Goal: Task Accomplishment & Management: Complete application form

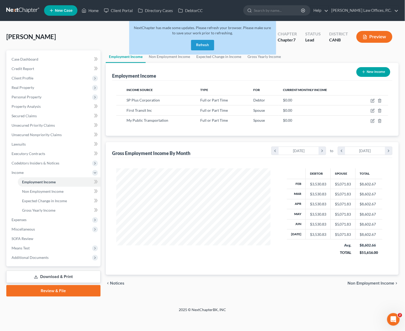
scroll to position [94, 165]
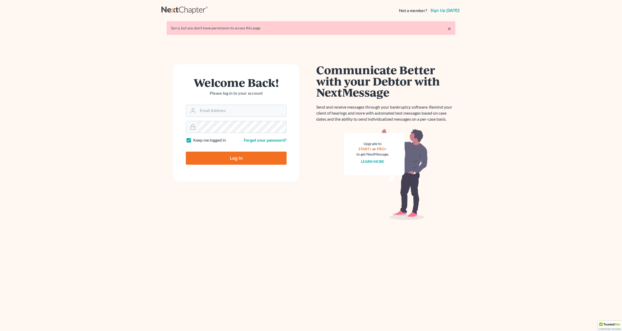
type input "[PERSON_NAME][EMAIL_ADDRESS][DOMAIN_NAME]"
click at [235, 160] on input "Log In" at bounding box center [236, 158] width 101 height 13
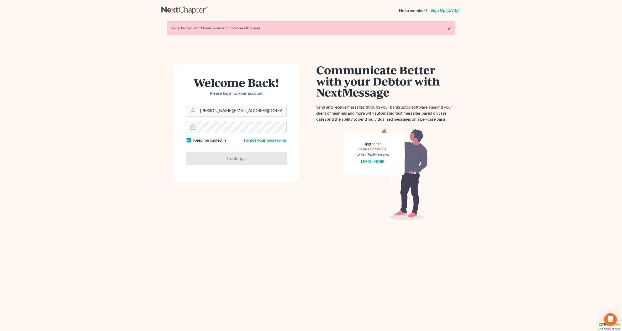
type input "Thinking..."
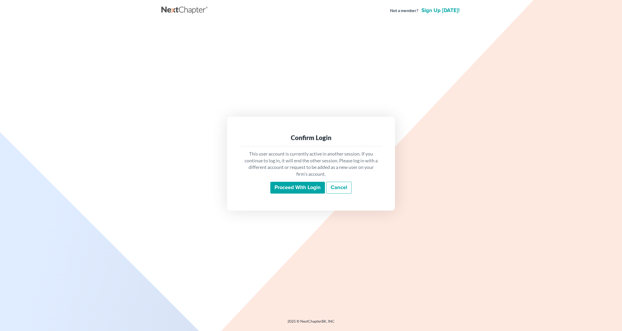
click at [305, 186] on input "Proceed with login" at bounding box center [298, 188] width 55 height 12
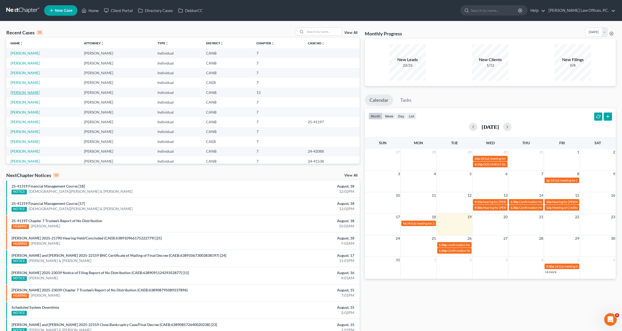
click at [27, 92] on link "Taylor, Joseph" at bounding box center [25, 92] width 29 height 4
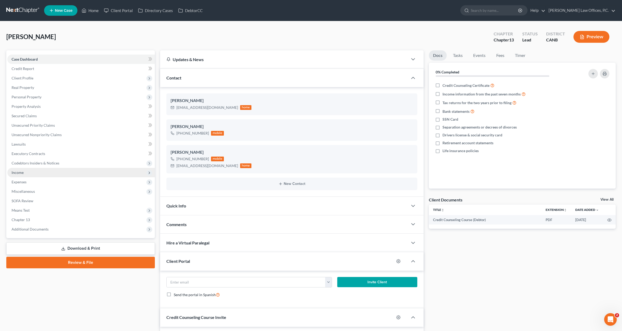
click at [30, 173] on span "Income" at bounding box center [81, 172] width 148 height 9
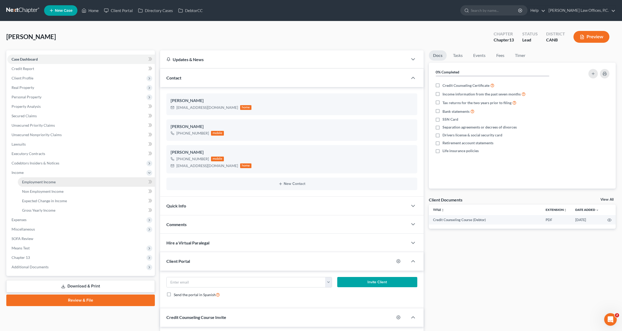
click at [40, 183] on span "Employment Income" at bounding box center [39, 182] width 34 height 4
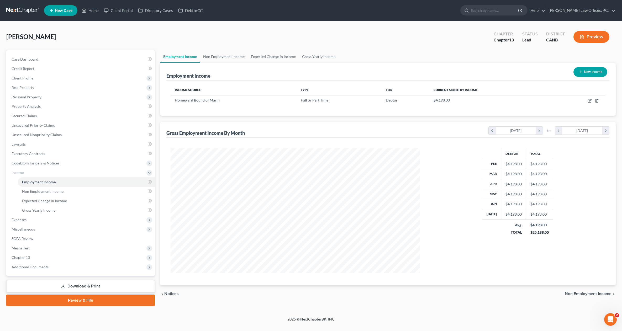
scroll to position [125, 260]
click at [214, 55] on link "Non Employment Income" at bounding box center [224, 56] width 48 height 13
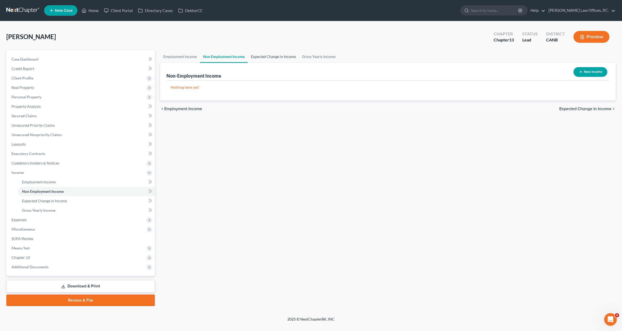
click at [267, 55] on link "Expected Change in Income" at bounding box center [273, 56] width 51 height 13
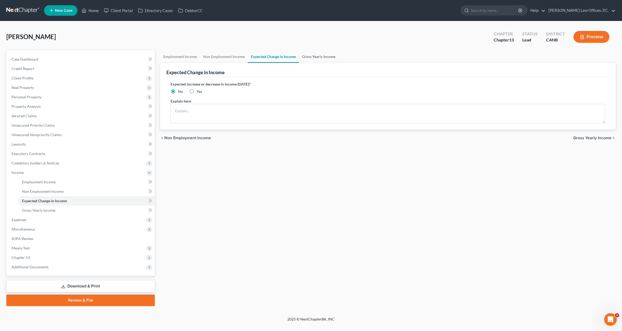
click at [308, 56] on link "Gross Yearly Income" at bounding box center [319, 56] width 40 height 13
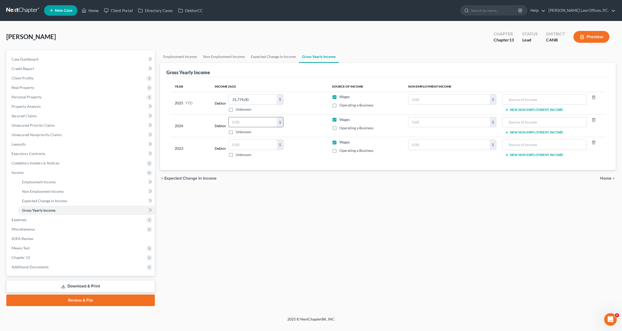
drag, startPoint x: 247, startPoint y: 124, endPoint x: 237, endPoint y: 125, distance: 9.8
click at [247, 124] on input "text" at bounding box center [253, 122] width 48 height 10
type input "57,754"
click at [260, 145] on input "text" at bounding box center [253, 145] width 48 height 10
type input "53,861"
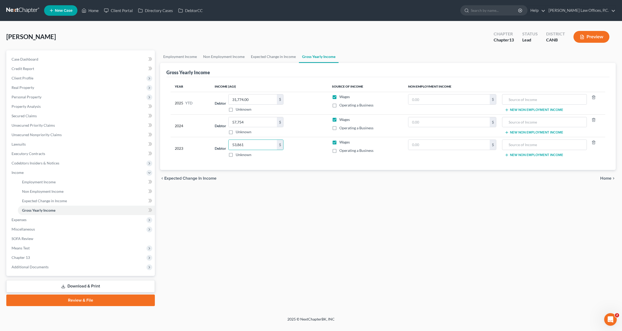
click at [604, 178] on span "Home" at bounding box center [606, 179] width 11 height 4
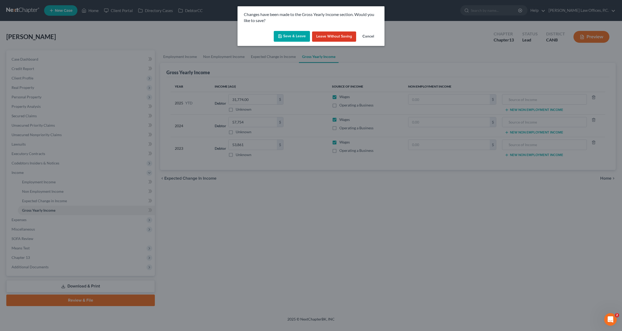
click at [291, 36] on button "Save & Leave" at bounding box center [292, 36] width 36 height 11
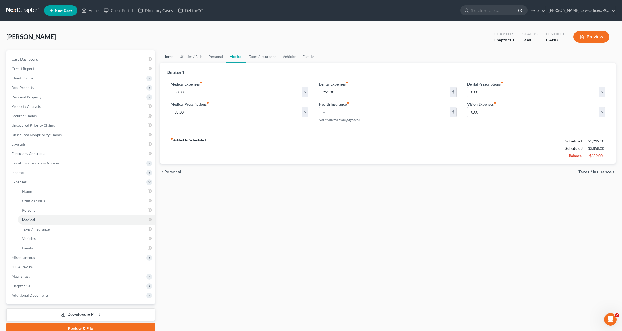
click at [170, 55] on link "Home" at bounding box center [168, 56] width 16 height 13
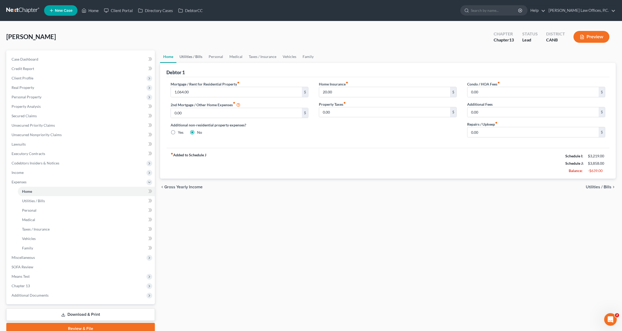
click at [195, 55] on link "Utilities / Bills" at bounding box center [191, 56] width 29 height 13
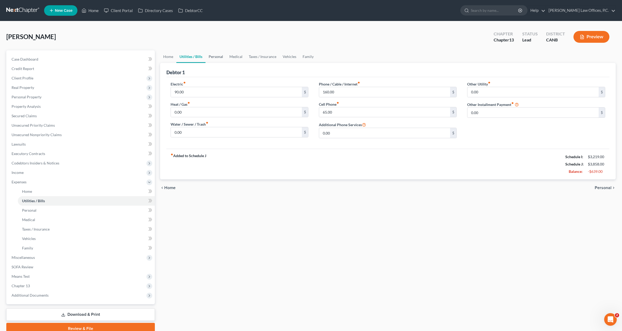
click at [219, 57] on link "Personal" at bounding box center [216, 56] width 21 height 13
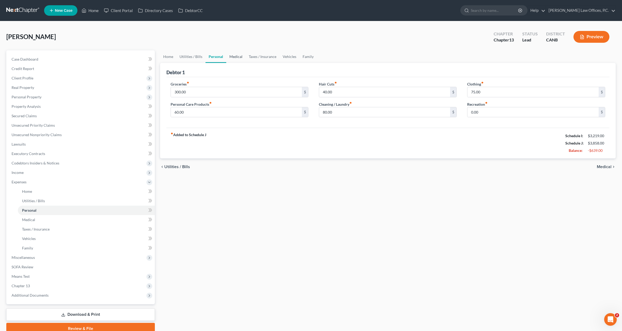
click at [232, 57] on link "Medical" at bounding box center [235, 56] width 19 height 13
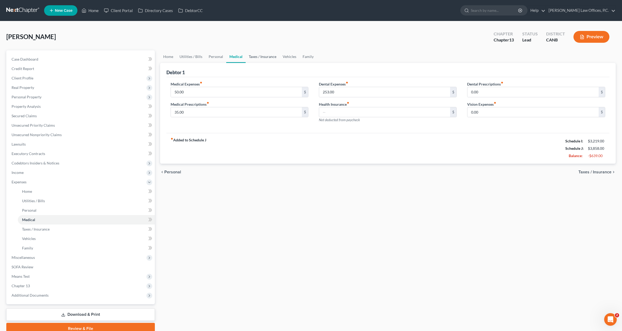
click at [253, 56] on link "Taxes / Insurance" at bounding box center [263, 56] width 34 height 13
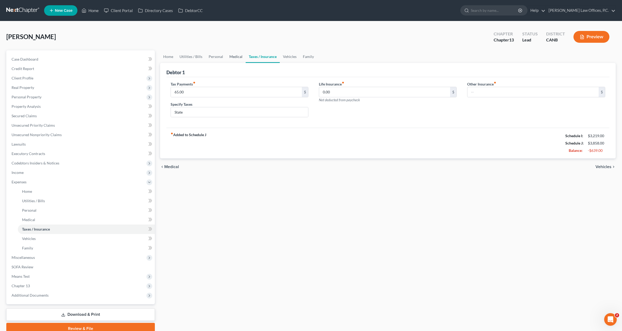
click at [232, 57] on link "Medical" at bounding box center [235, 56] width 19 height 13
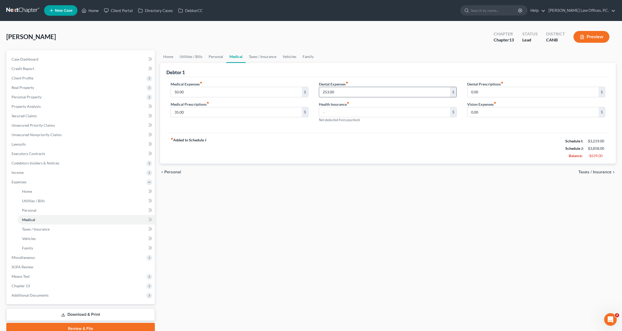
click at [327, 90] on input "253.00" at bounding box center [384, 92] width 131 height 10
type input "50.00"
click at [269, 56] on link "Taxes / Insurance" at bounding box center [263, 56] width 34 height 13
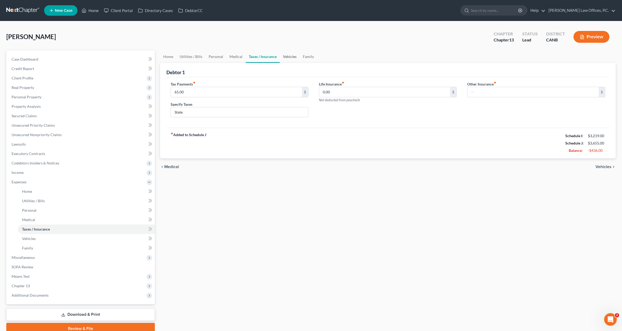
click at [286, 56] on link "Vehicles" at bounding box center [290, 56] width 20 height 13
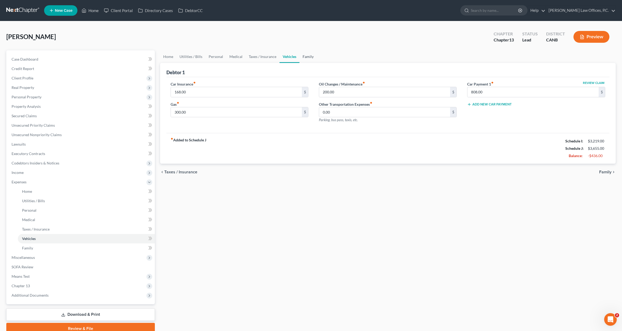
click at [306, 59] on link "Family" at bounding box center [308, 56] width 17 height 13
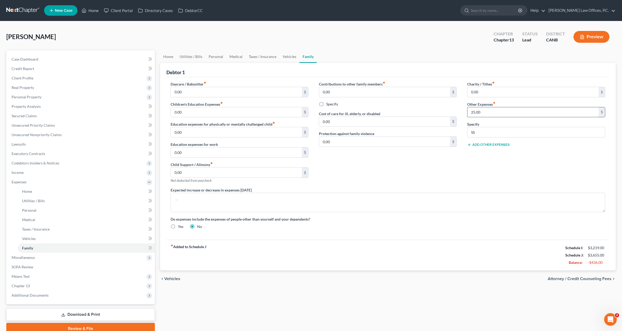
click at [487, 115] on input "25.00" at bounding box center [533, 112] width 131 height 10
type input "25.0"
click at [76, 114] on link "Secured Claims" at bounding box center [81, 115] width 148 height 9
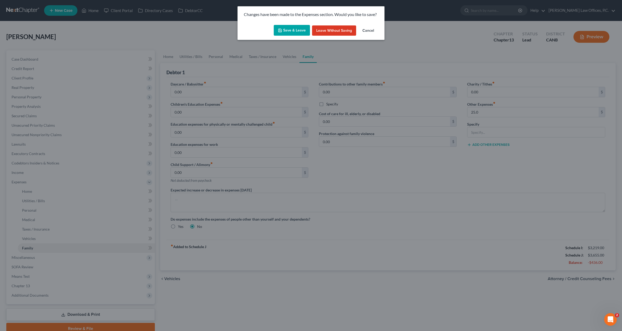
click at [298, 30] on button "Save & Leave" at bounding box center [292, 30] width 36 height 11
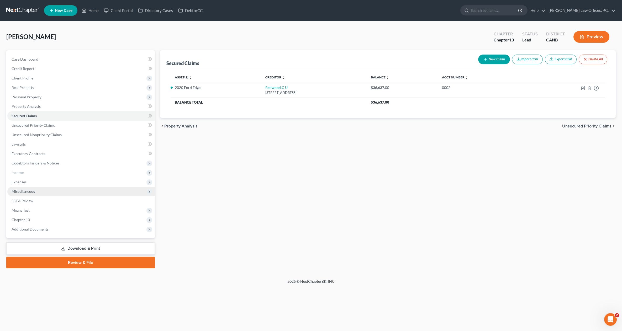
click at [95, 190] on span "Miscellaneous" at bounding box center [81, 191] width 148 height 9
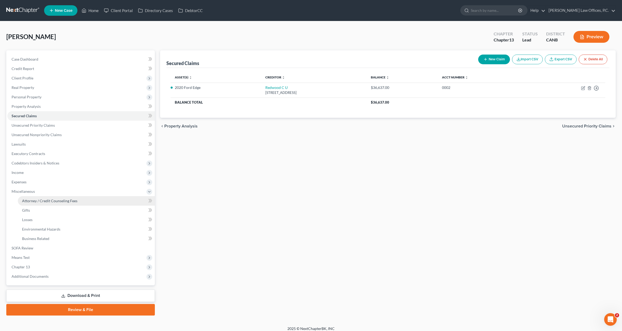
click at [92, 201] on link "Attorney / Credit Counseling Fees" at bounding box center [86, 200] width 137 height 9
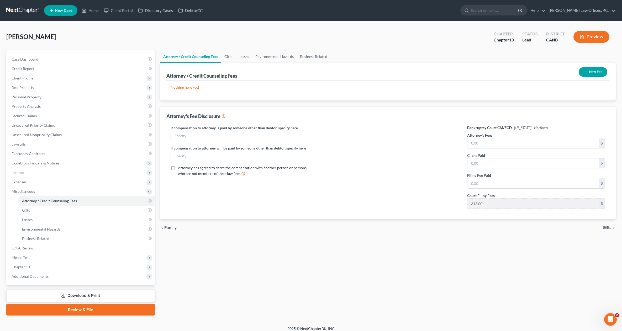
click at [599, 68] on button "New Fee" at bounding box center [593, 72] width 29 height 10
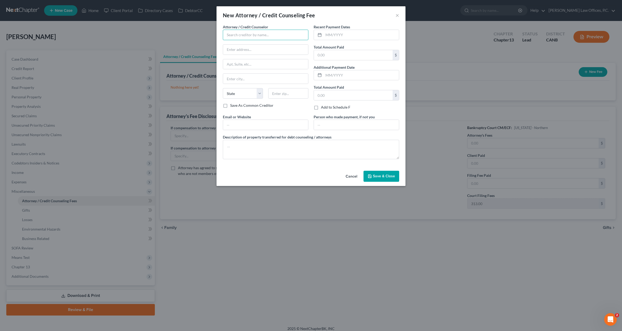
click at [288, 37] on input "text" at bounding box center [266, 35] width 86 height 11
type input "z"
drag, startPoint x: 261, startPoint y: 51, endPoint x: 270, endPoint y: 50, distance: 9.1
click at [261, 51] on div "[PERSON_NAME] Law Offices, P.C." at bounding box center [255, 51] width 56 height 5
type input "[PERSON_NAME] Law Offices, P.C."
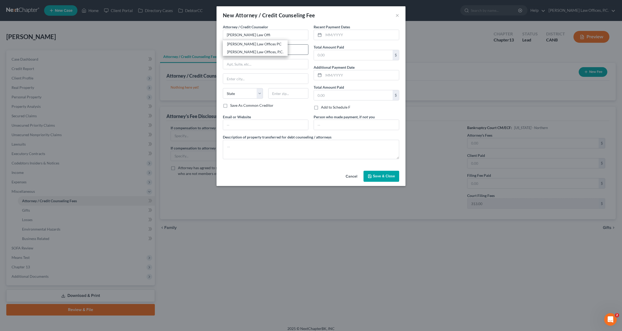
type input "1057 MacArthur Blvd"
type input "Suite 202"
type input "San Leandro"
select select "4"
type input "94577"
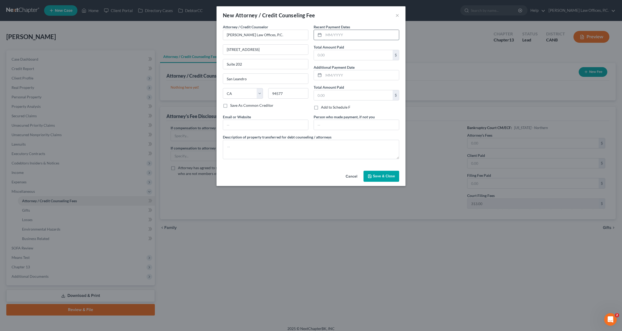
click at [330, 38] on input "text" at bounding box center [361, 35] width 75 height 10
type input "08/2025"
type input "1,938"
click at [266, 145] on textarea at bounding box center [311, 149] width 177 height 19
type textarea "$1,600 paid toward the attorney fee and $338 paid toward the filing fee."
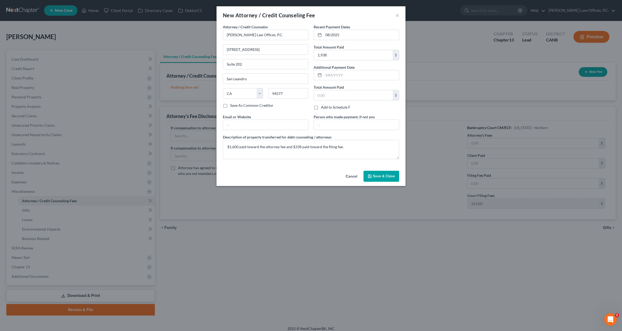
click at [389, 173] on button "Save & Close" at bounding box center [382, 176] width 36 height 11
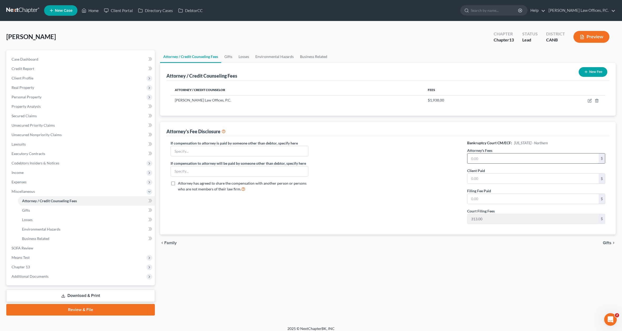
click at [502, 141] on h6 "Bankruptcy Court CM/ECF: California - Northern" at bounding box center [537, 143] width 138 height 5
click at [500, 155] on input "text" at bounding box center [533, 159] width 131 height 10
type input "1600"
type input "1,600"
type input "338"
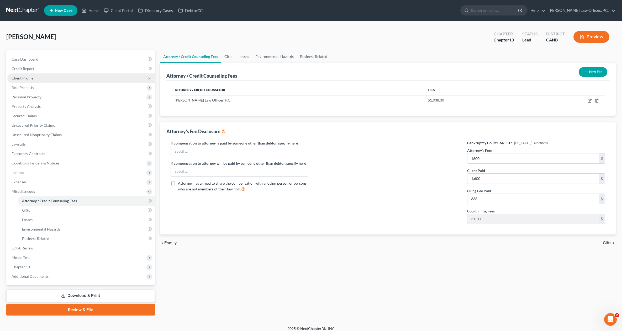
click at [48, 79] on span "Client Profile" at bounding box center [81, 78] width 148 height 9
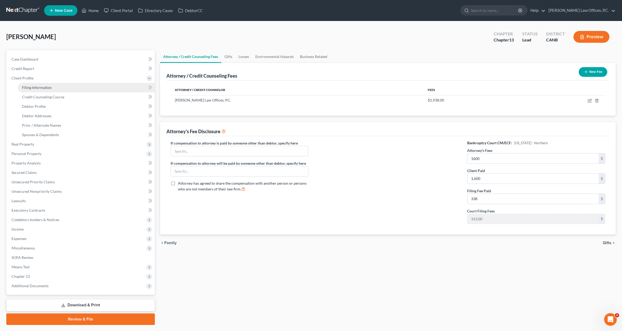
click at [49, 85] on link "Filing Information" at bounding box center [86, 87] width 137 height 9
select select "1"
select select "0"
select select "3"
select select "4"
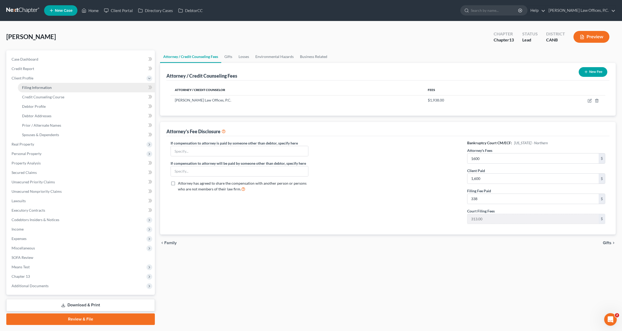
select select "0"
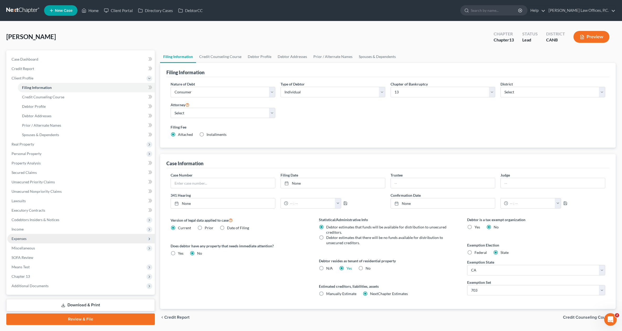
click at [50, 238] on span "Expenses" at bounding box center [81, 238] width 148 height 9
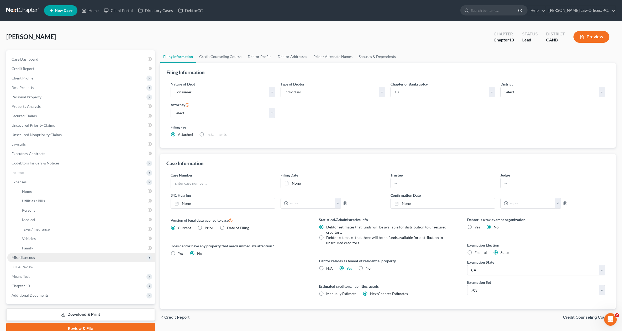
click at [48, 261] on span "Miscellaneous" at bounding box center [81, 257] width 148 height 9
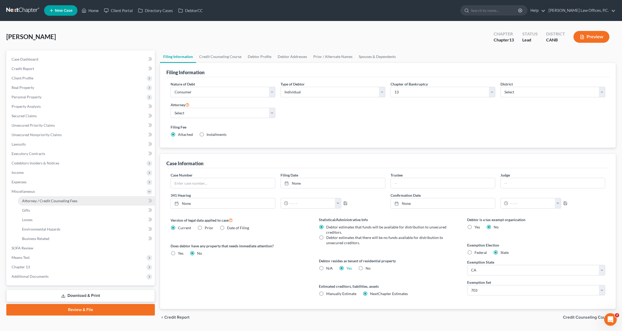
click at [52, 196] on span "Miscellaneous" at bounding box center [81, 191] width 148 height 9
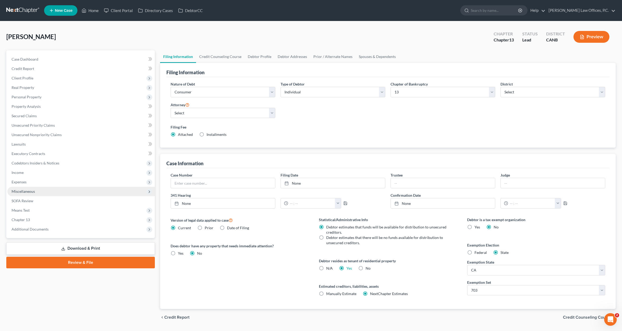
click at [40, 195] on span "Miscellaneous" at bounding box center [81, 191] width 148 height 9
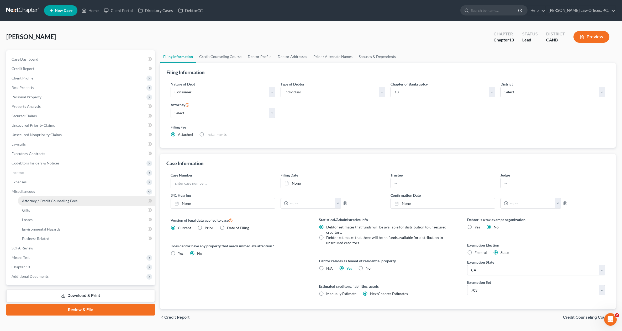
drag, startPoint x: 39, startPoint y: 202, endPoint x: 44, endPoint y: 202, distance: 4.5
click at [39, 202] on span "Attorney / Credit Counseling Fees" at bounding box center [49, 201] width 55 height 4
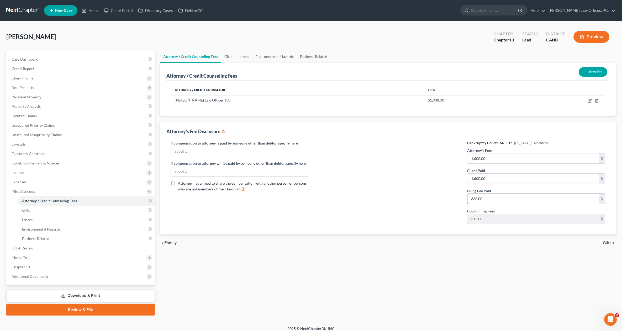
click at [539, 199] on input "338.00" at bounding box center [533, 199] width 131 height 10
type input "313"
click at [486, 158] on input "1,600.00" at bounding box center [533, 159] width 131 height 10
type input "2,000"
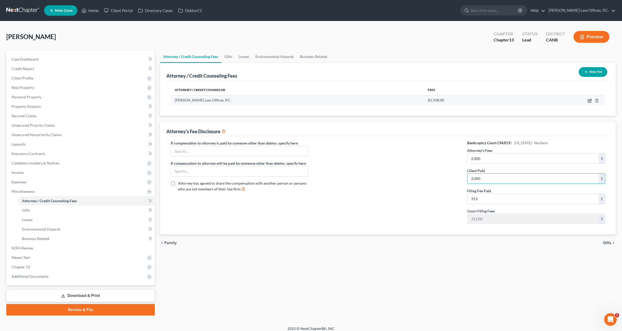
type input "2,000"
click at [591, 101] on icon "button" at bounding box center [590, 101] width 4 height 4
select select "4"
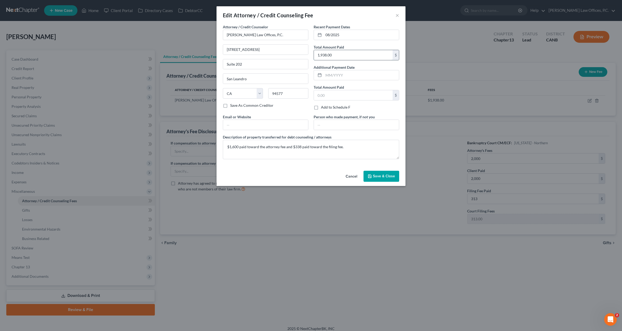
click at [352, 54] on input "1,938.00" at bounding box center [353, 55] width 79 height 10
type input "2,313"
drag, startPoint x: 238, startPoint y: 148, endPoint x: 232, endPoint y: 148, distance: 5.5
click at [231, 149] on textarea "$1,600 paid toward the attorney fee and $338 paid toward the filing fee." at bounding box center [311, 149] width 177 height 19
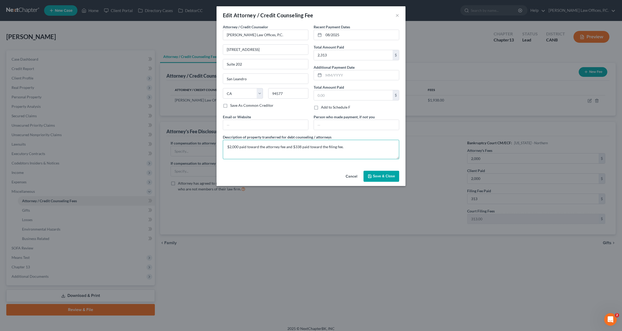
type textarea "$2,000 paid toward the attorney fee and $338 paid toward the filing fee."
click at [385, 177] on span "Save & Close" at bounding box center [384, 176] width 22 height 4
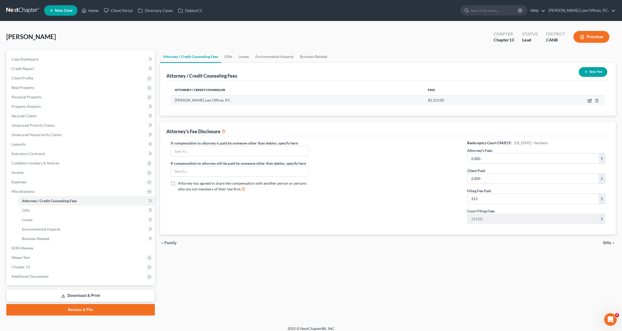
click at [591, 100] on icon "button" at bounding box center [590, 101] width 4 height 4
select select "4"
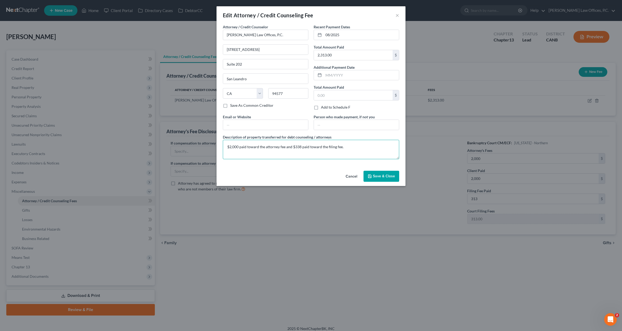
click at [301, 145] on textarea "$2,000 paid toward the attorney fee and $338 paid toward the filing fee." at bounding box center [311, 149] width 177 height 19
type textarea "$2,000 paid toward the attorney fee and $313 paid toward the filing fee."
click at [387, 178] on span "Save & Close" at bounding box center [384, 176] width 22 height 4
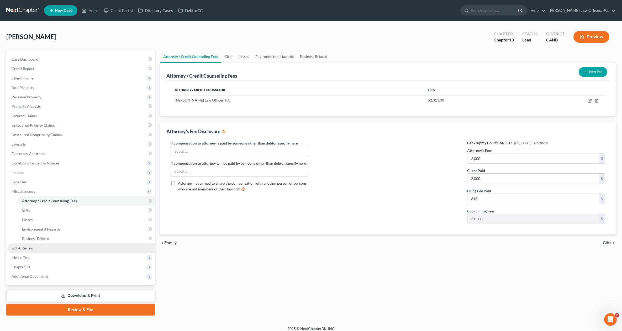
click at [66, 247] on link "SOFA Review" at bounding box center [81, 248] width 148 height 9
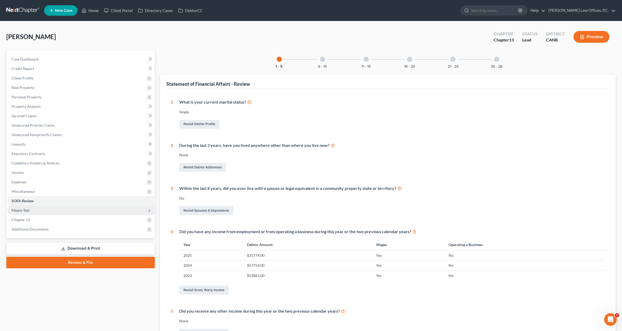
click at [80, 207] on span "Means Test" at bounding box center [81, 210] width 148 height 9
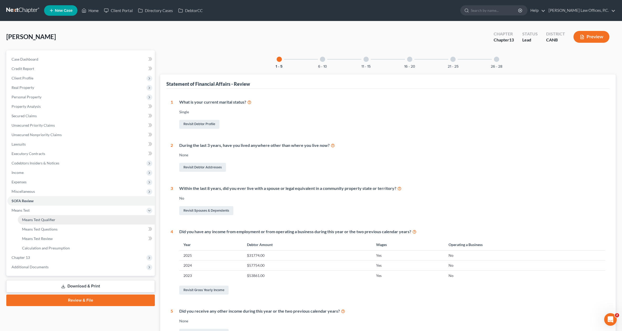
click at [76, 216] on link "Means Test Qualifier" at bounding box center [86, 219] width 137 height 9
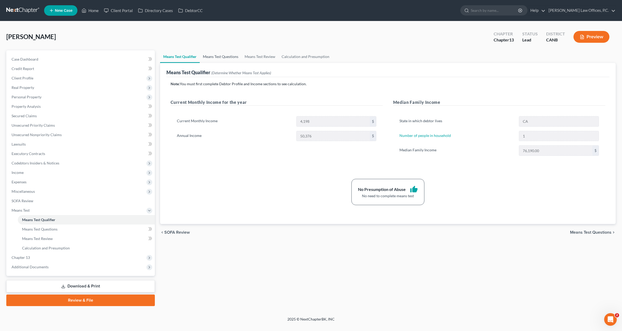
click at [215, 60] on link "Means Test Questions" at bounding box center [221, 56] width 42 height 13
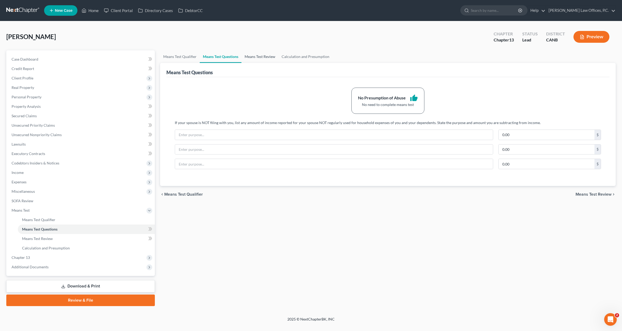
click at [262, 57] on link "Means Test Review" at bounding box center [260, 56] width 37 height 13
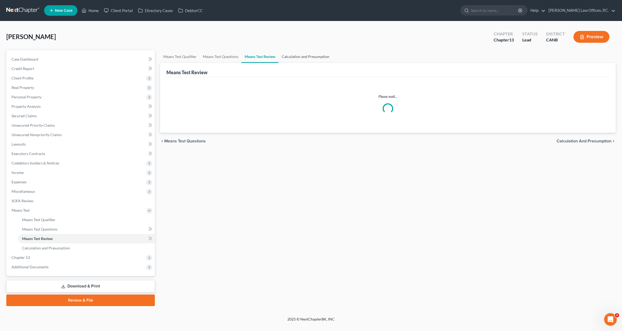
click at [300, 56] on link "Calculation and Presumption" at bounding box center [306, 56] width 54 height 13
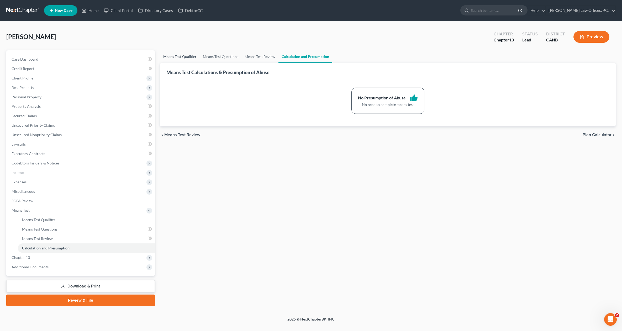
click at [176, 59] on link "Means Test Qualifier" at bounding box center [180, 56] width 40 height 13
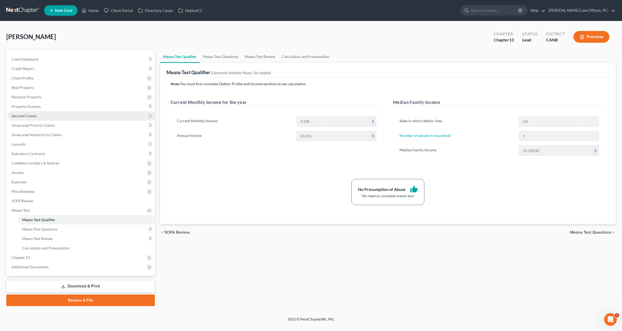
click at [100, 118] on link "Secured Claims" at bounding box center [81, 115] width 148 height 9
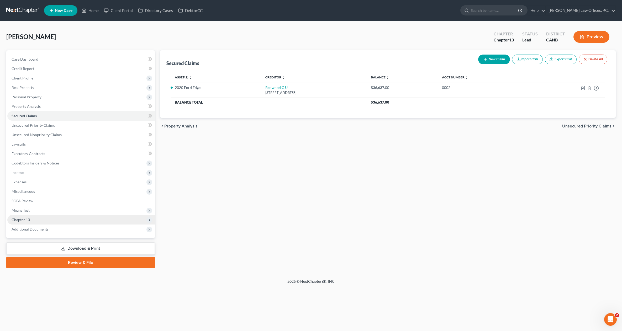
click at [70, 222] on span "Chapter 13" at bounding box center [81, 219] width 148 height 9
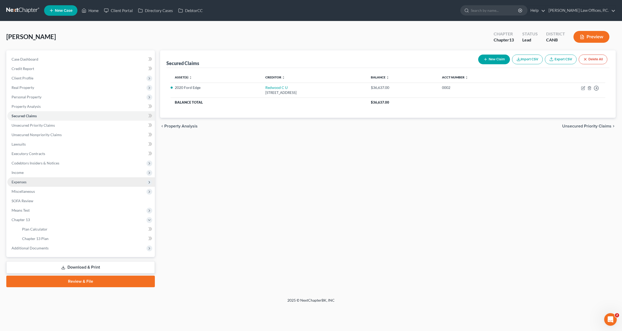
click at [46, 182] on span "Expenses" at bounding box center [81, 182] width 148 height 9
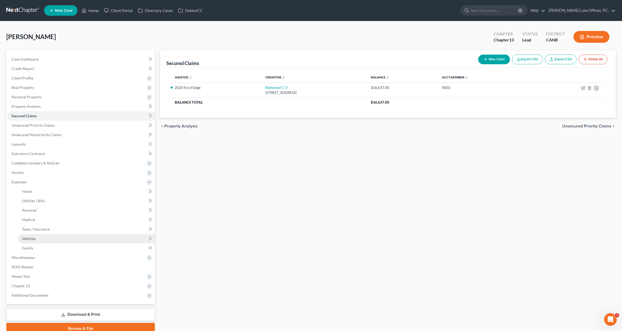
click at [102, 236] on link "Vehicles" at bounding box center [86, 238] width 137 height 9
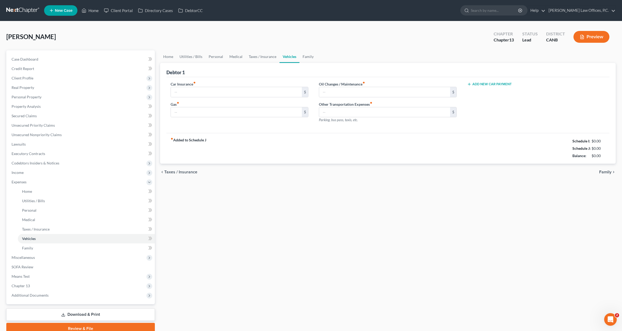
type input "168.00"
type input "300.00"
type input "200.00"
type input "0.00"
click at [487, 90] on input "808.00" at bounding box center [533, 92] width 131 height 10
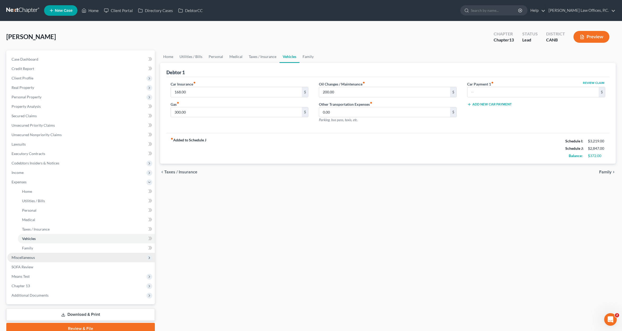
click at [71, 254] on span "Miscellaneous" at bounding box center [81, 257] width 148 height 9
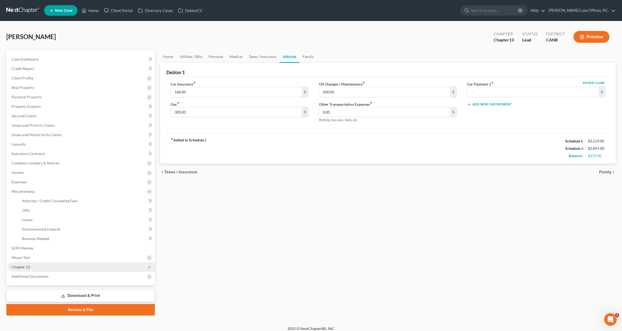
click at [59, 267] on span "Chapter 13" at bounding box center [81, 267] width 148 height 9
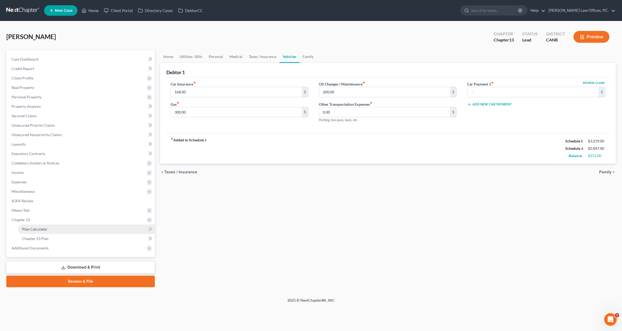
click at [83, 229] on link "Plan Calculator" at bounding box center [86, 229] width 137 height 9
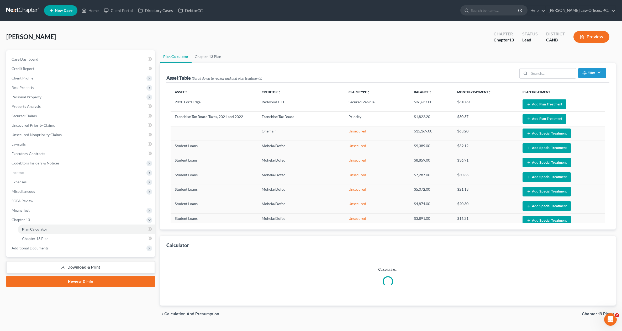
select select "59"
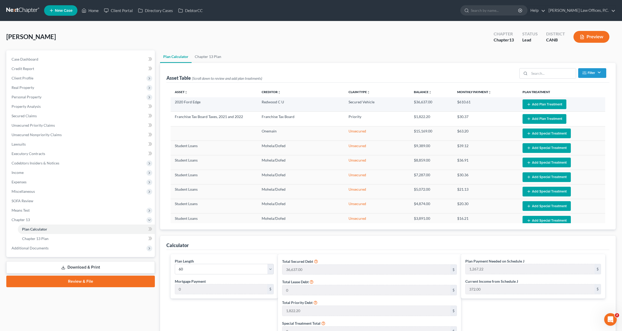
click at [529, 106] on icon "button" at bounding box center [529, 104] width 4 height 4
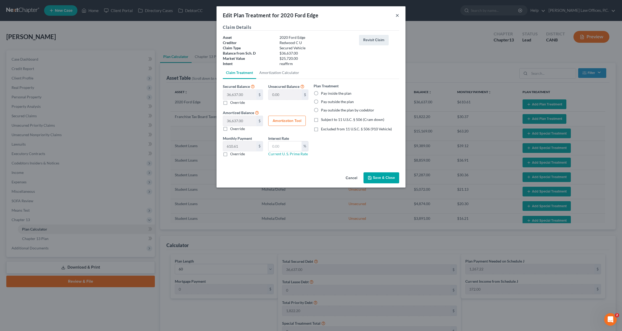
click at [397, 16] on button "×" at bounding box center [398, 15] width 4 height 6
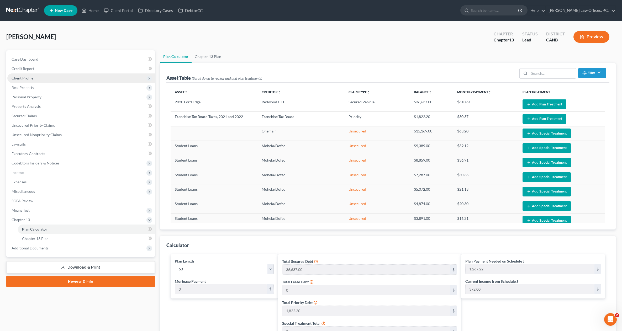
click at [102, 78] on span "Client Profile" at bounding box center [81, 78] width 148 height 9
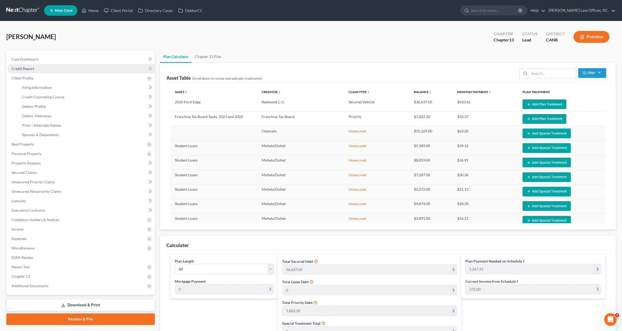
click at [103, 69] on link "Credit Report" at bounding box center [81, 68] width 148 height 9
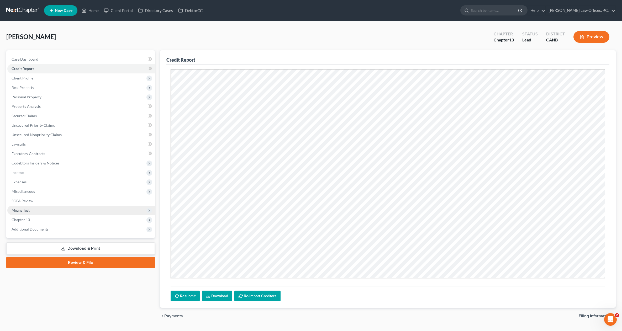
click at [91, 213] on span "Means Test" at bounding box center [81, 210] width 148 height 9
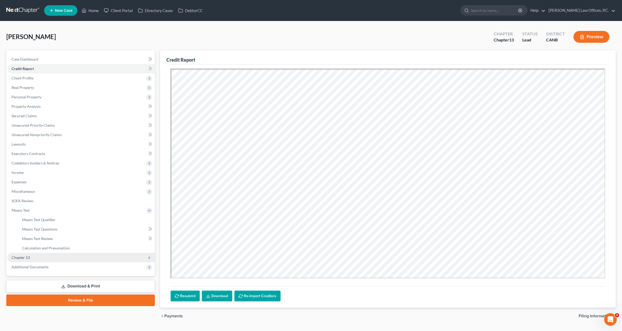
click at [89, 254] on span "Chapter 13" at bounding box center [81, 257] width 148 height 9
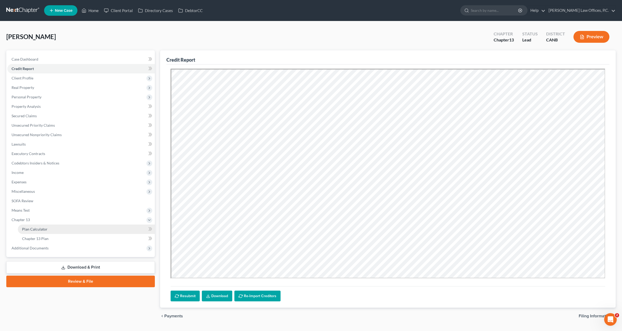
click at [95, 231] on link "Plan Calculator" at bounding box center [86, 229] width 137 height 9
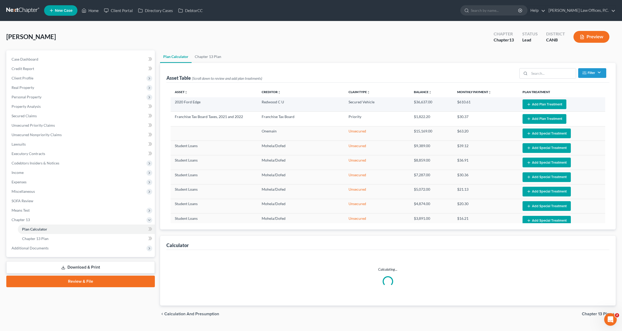
click at [542, 106] on button "Add Plan Treatment" at bounding box center [545, 105] width 44 height 10
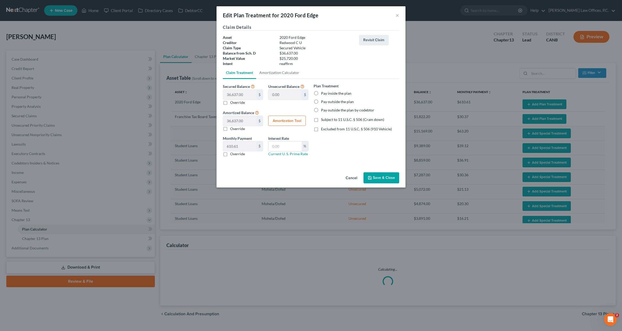
click at [336, 121] on span "Subject to 11 U.S.C. § 506 (Cram down)" at bounding box center [352, 119] width 63 height 4
click at [327, 121] on input "Subject to 11 U.S.C. § 506 (Cram down)" at bounding box center [324, 118] width 3 height 3
checkbox input "true"
click at [334, 91] on label "Pay inside the plan" at bounding box center [336, 93] width 30 height 5
click at [327, 91] on input "Pay inside the plan" at bounding box center [324, 92] width 3 height 3
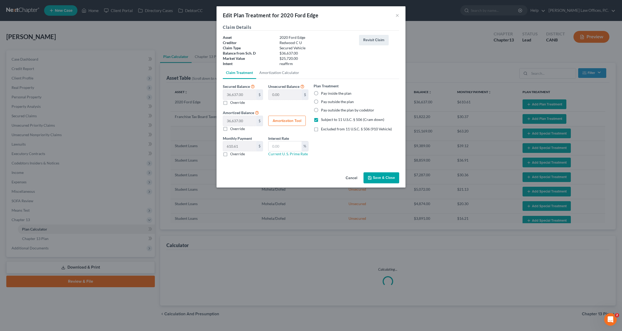
radio input "true"
click at [237, 105] on label "Override" at bounding box center [237, 102] width 15 height 5
click at [236, 103] on input "Override" at bounding box center [233, 101] width 3 height 3
checkbox input "true"
click at [242, 98] on input "text" at bounding box center [239, 95] width 33 height 10
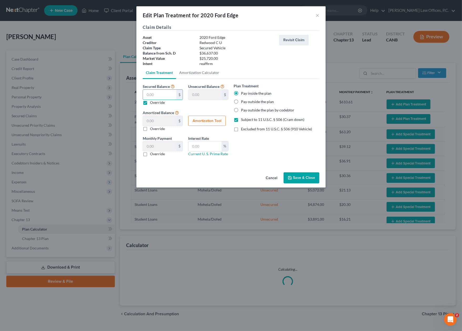
type input "2"
type input "36,635.00"
type input "2.00"
type input "0.03"
type input "25"
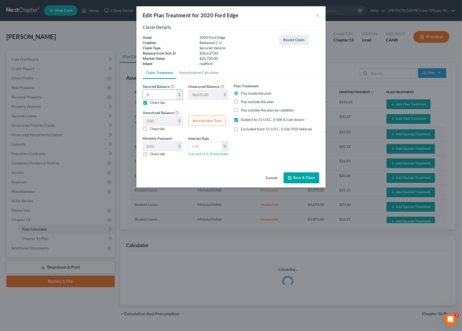
type input "36,612.00"
type input "25.00"
type input "0.41"
type input "257"
type input "36,380.00"
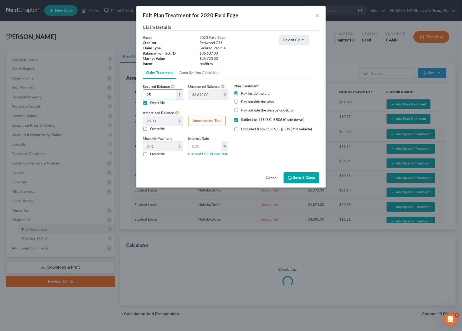
type input "257.00"
type input "4.28"
type input "2572"
type input "34,065.00"
type input "2,572.00"
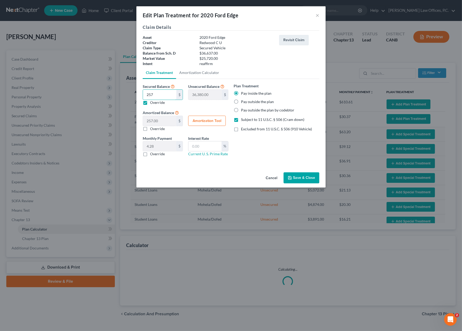
type input "42.86"
type input "25720"
type input "10,917.00"
type input "25,720.00"
type input "428.66"
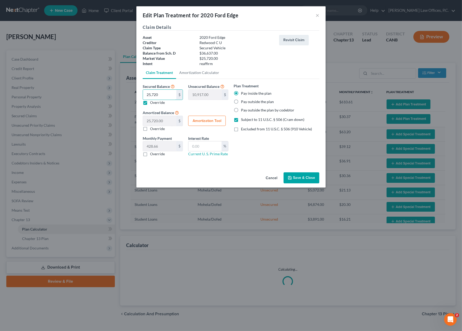
type input "25,720"
click at [215, 124] on button "Amortization Tool" at bounding box center [207, 121] width 38 height 11
type input "25,720.00"
type input "60"
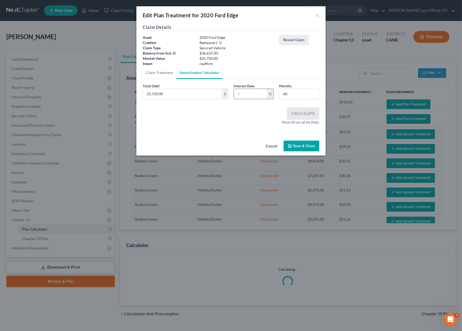
click at [245, 96] on input "text" at bounding box center [250, 94] width 33 height 10
select select "59"
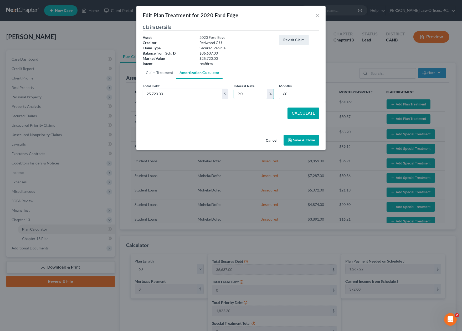
type input "9.0"
click at [303, 110] on button "Calculate" at bounding box center [303, 114] width 32 height 12
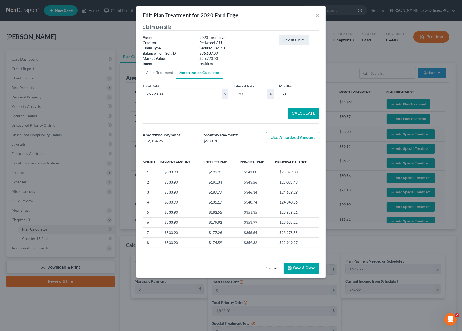
click at [304, 268] on button "Save & Close" at bounding box center [301, 268] width 36 height 11
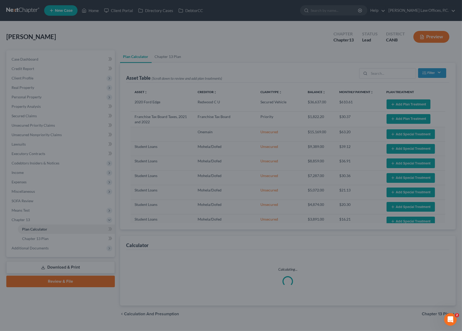
select select "59"
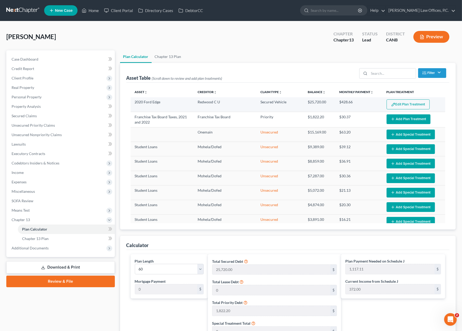
click at [396, 104] on button "Edit Plan Treatment" at bounding box center [407, 105] width 43 height 10
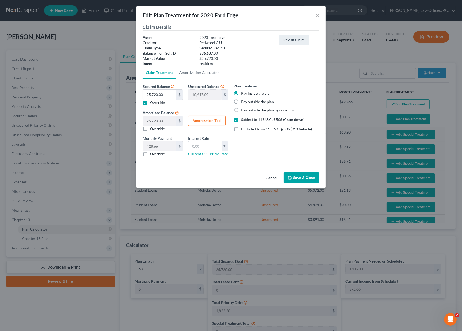
click at [154, 153] on label "Override" at bounding box center [157, 154] width 15 height 5
click at [154, 153] on input "Override" at bounding box center [153, 153] width 3 height 3
checkbox input "true"
click at [159, 147] on input "0.00" at bounding box center [159, 147] width 33 height 10
type input "533.9"
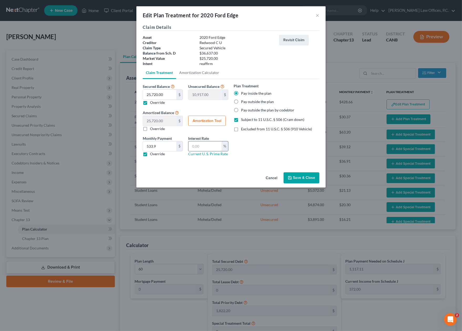
click at [220, 143] on input "text" at bounding box center [204, 147] width 33 height 10
type input "9.0"
click at [176, 113] on icon at bounding box center [177, 112] width 4 height 5
click at [150, 128] on label "Override" at bounding box center [157, 128] width 15 height 5
click at [152, 128] on input "Override" at bounding box center [153, 127] width 3 height 3
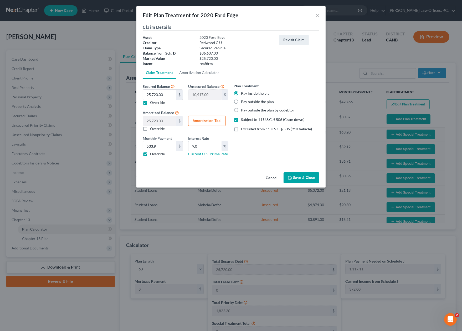
checkbox input "true"
click at [153, 123] on input "0.00" at bounding box center [159, 121] width 33 height 10
type input "32,034.29"
click at [302, 176] on button "Save & Close" at bounding box center [301, 178] width 36 height 11
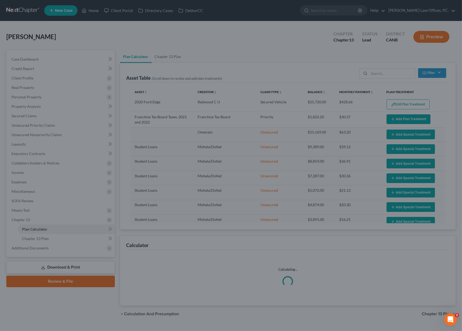
select select "59"
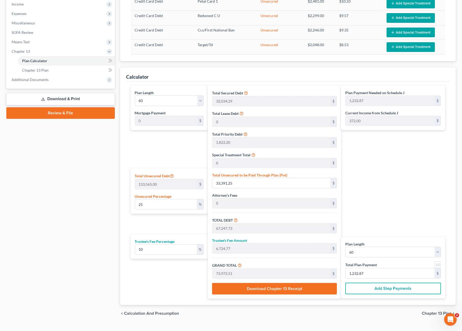
scroll to position [169, 0]
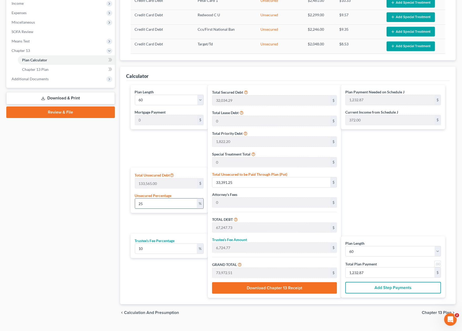
click at [184, 205] on input "25" at bounding box center [166, 204] width 62 height 10
type input "2"
type input "2,671.30"
type input "36,527.79"
type input "3,652.77"
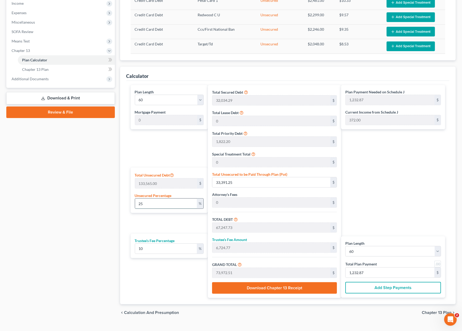
type input "40,180.56"
type input "669.67"
type input "33,856.49"
type input "3,385.64"
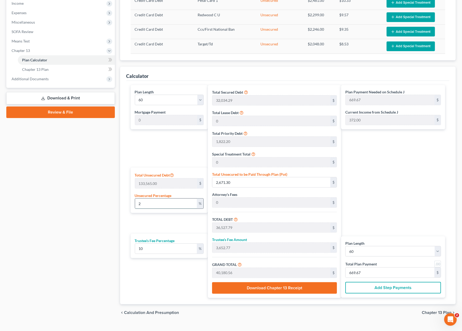
type input "37,242.13"
type input "620.70"
type input "0"
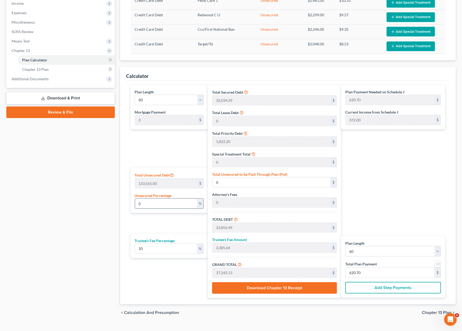
type input "0"
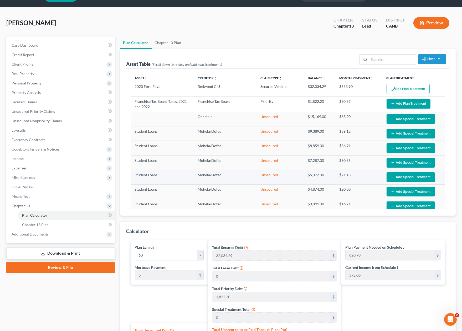
scroll to position [0, 0]
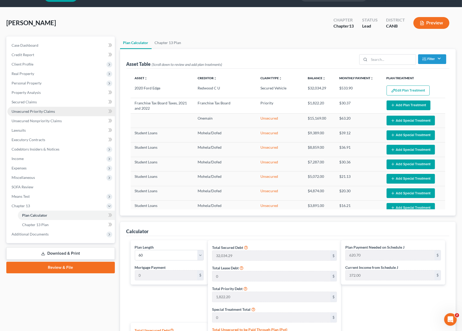
click at [46, 107] on link "Unsecured Priority Claims" at bounding box center [60, 111] width 107 height 9
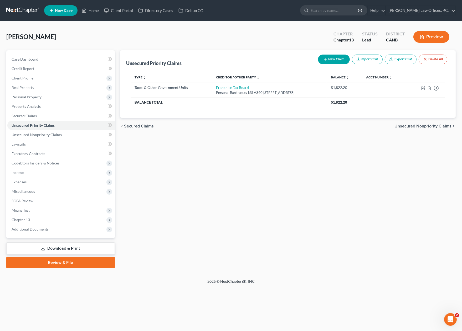
click at [323, 59] on icon "button" at bounding box center [325, 59] width 4 height 4
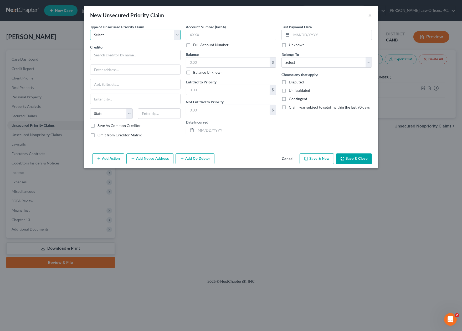
click at [154, 33] on select "Select Taxes & Other Government Units Domestic Support Obligations Extensions o…" at bounding box center [135, 35] width 90 height 11
select select "0"
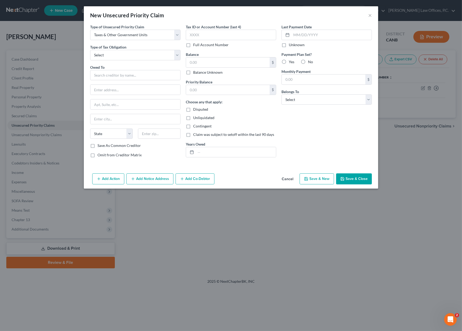
click at [137, 60] on div "Type of Unsecured Priority Claim * Select Taxes & Other Government Units Domest…" at bounding box center [135, 93] width 96 height 138
click at [136, 58] on select "Select Federal City State Franchise Tax Board Other" at bounding box center [135, 55] width 90 height 11
select select "0"
click at [124, 77] on input "text" at bounding box center [135, 75] width 90 height 11
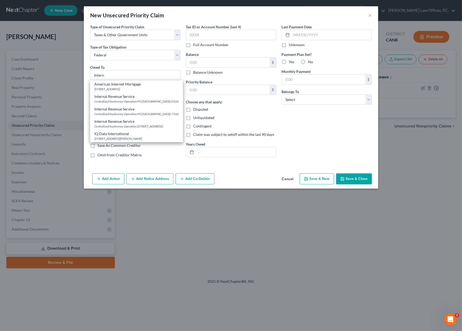
drag, startPoint x: 131, startPoint y: 111, endPoint x: 135, endPoint y: 111, distance: 4.2
click at [131, 111] on div "Internal Revenue Service" at bounding box center [136, 109] width 84 height 5
type input "Internal Revenue Service"
type input "Centralized Insolvency Operation"
type input "PO Box 7346"
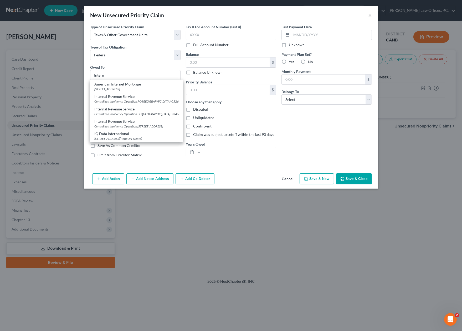
type input "Philadelphia"
select select "39"
type input "19101-7346"
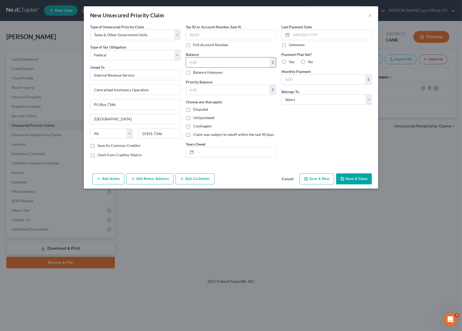
click at [215, 61] on input "text" at bounding box center [228, 63] width 84 height 10
paste input ",197"
type input "197"
click at [212, 91] on input "text" at bounding box center [228, 90] width 84 height 10
paste input ",197"
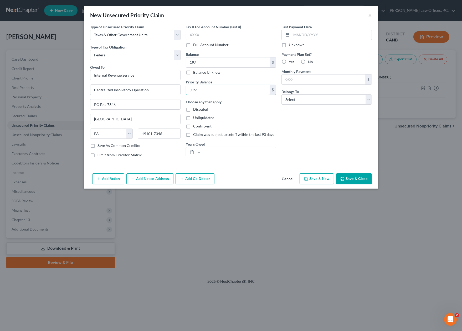
type input ",197"
click at [218, 154] on input "text" at bounding box center [236, 152] width 80 height 10
type input "2023 and 2022"
click at [318, 100] on select "Select Debtor 1 Only Debtor 2 Only Debtor 1 And Debtor 2 Only At Least One Of T…" at bounding box center [326, 100] width 90 height 11
select select "0"
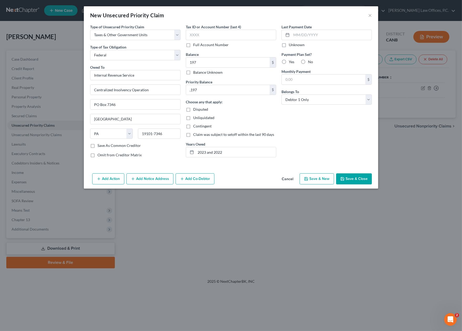
drag, startPoint x: 304, startPoint y: 62, endPoint x: 309, endPoint y: 72, distance: 11.7
click at [308, 62] on label "No" at bounding box center [310, 61] width 5 height 5
click at [310, 62] on input "No" at bounding box center [311, 60] width 3 height 3
radio input "true"
click at [358, 175] on button "Save & Close" at bounding box center [354, 179] width 36 height 11
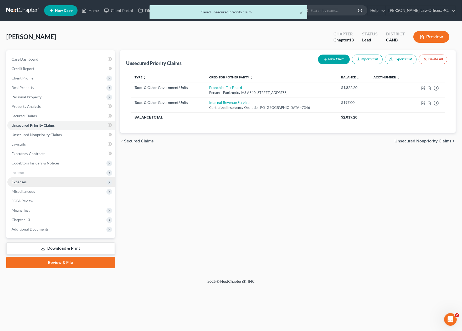
click at [41, 178] on span "Expenses" at bounding box center [60, 182] width 107 height 9
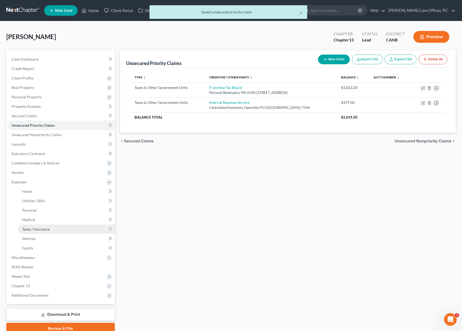
click at [54, 231] on link "Taxes / Insurance" at bounding box center [66, 229] width 97 height 9
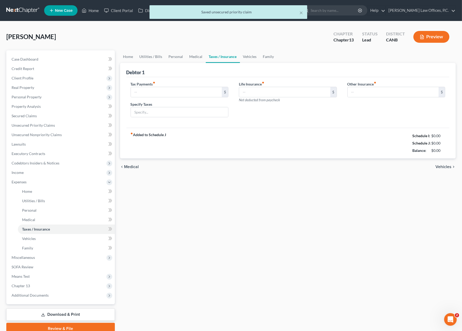
type input "65.00"
type input "State"
type input "0.00"
click at [156, 94] on input "65.00" at bounding box center [176, 92] width 91 height 10
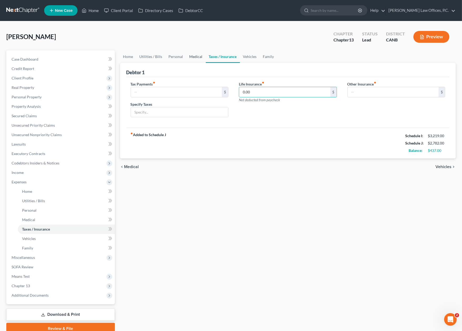
click at [188, 54] on link "Medical" at bounding box center [195, 56] width 19 height 13
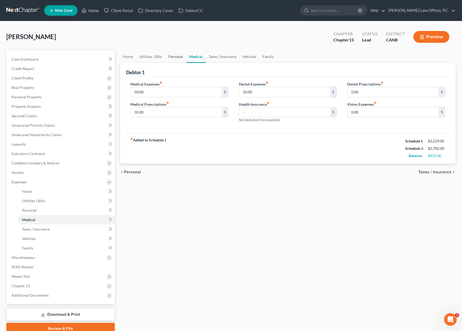
click at [176, 55] on link "Personal" at bounding box center [175, 56] width 21 height 13
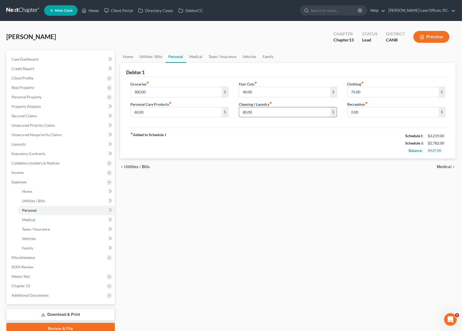
click at [251, 112] on input "80.00" at bounding box center [284, 112] width 91 height 10
type input "30"
click at [154, 60] on link "Utilities / Bills" at bounding box center [150, 56] width 29 height 13
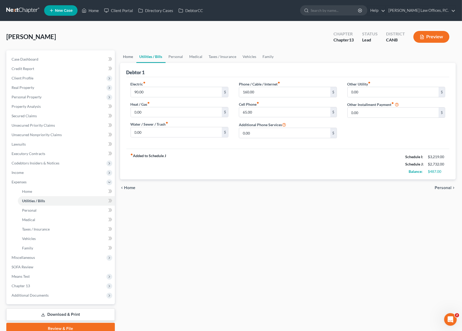
click at [124, 56] on link "Home" at bounding box center [128, 56] width 16 height 13
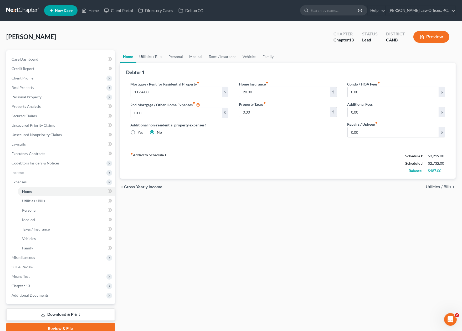
click at [152, 59] on link "Utilities / Bills" at bounding box center [150, 56] width 29 height 13
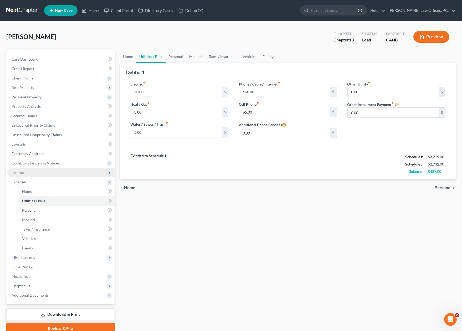
click at [54, 170] on span "Income" at bounding box center [60, 172] width 107 height 9
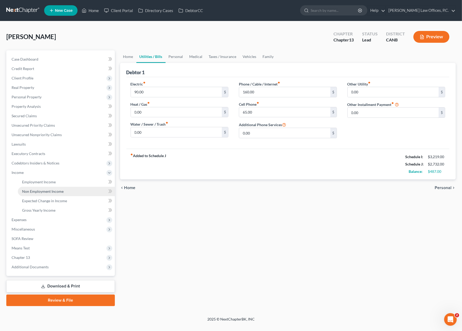
click at [50, 193] on span "Non Employment Income" at bounding box center [42, 191] width 41 height 4
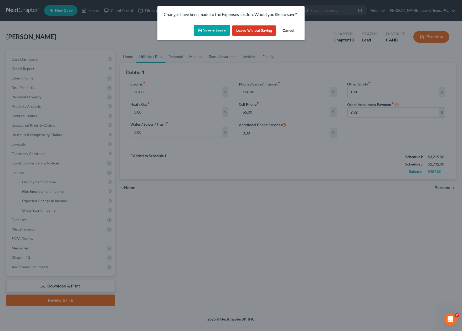
click at [203, 33] on button "Save & Leave" at bounding box center [212, 30] width 36 height 11
